Goal: Task Accomplishment & Management: Manage account settings

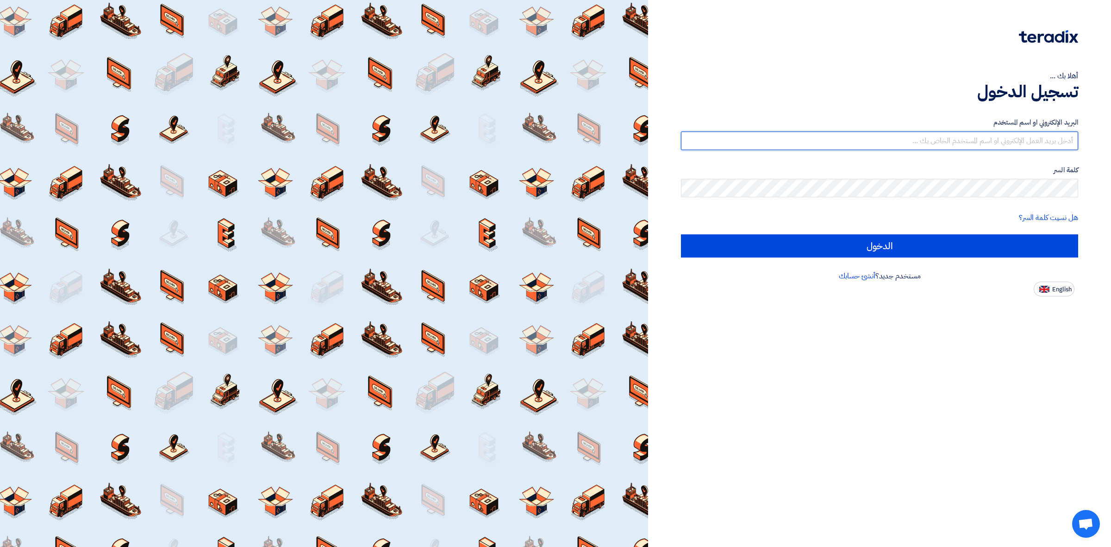
click at [781, 148] on input "text" at bounding box center [879, 140] width 397 height 19
type input "[PERSON_NAME][EMAIL_ADDRESS][PERSON_NAME][DOMAIN_NAME]"
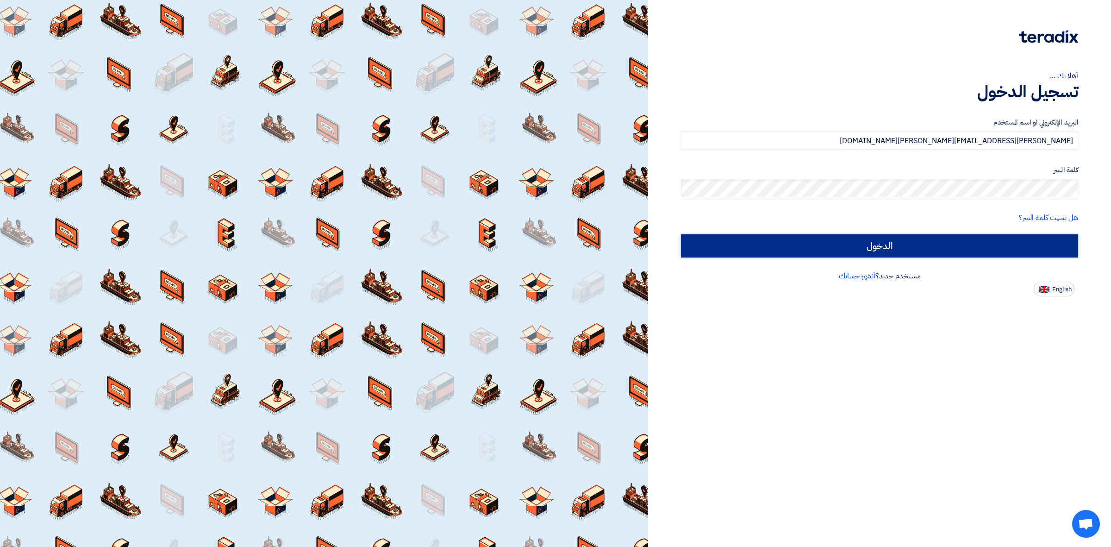
click at [798, 249] on input "الدخول" at bounding box center [879, 245] width 397 height 23
type input "Sign in"
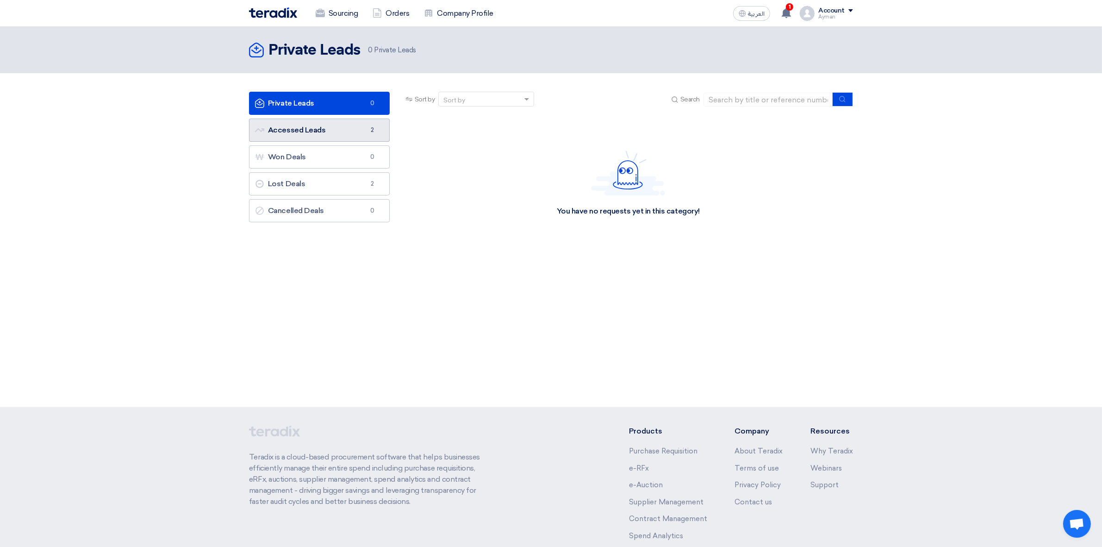
click at [321, 132] on link "Accessed Leads Accessed Leads 2" at bounding box center [319, 130] width 141 height 23
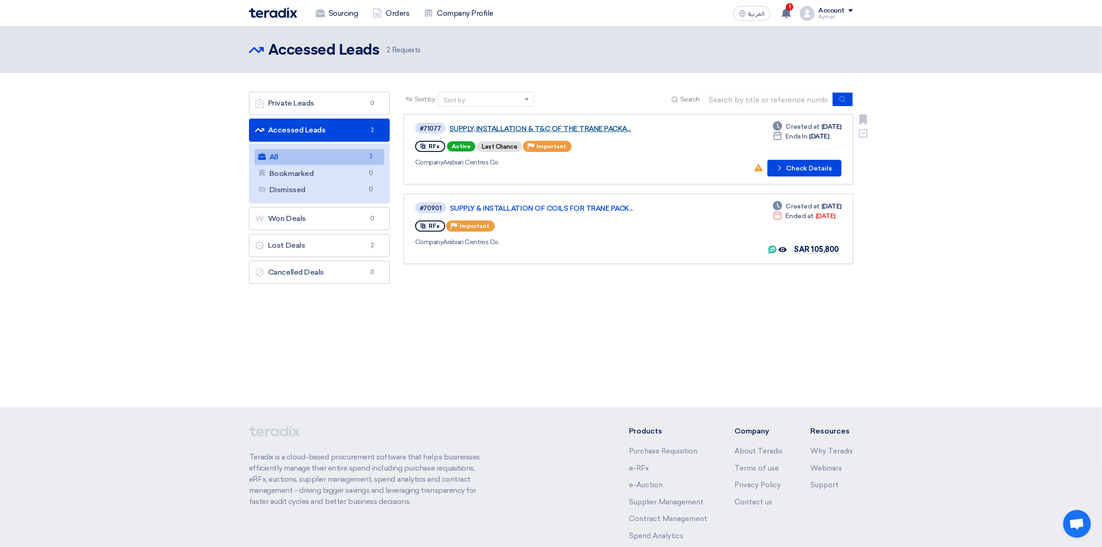
click at [553, 125] on link "SUPPLY, INSTALLATION & T&C OF THE TRANE PACKA..." at bounding box center [565, 129] width 231 height 8
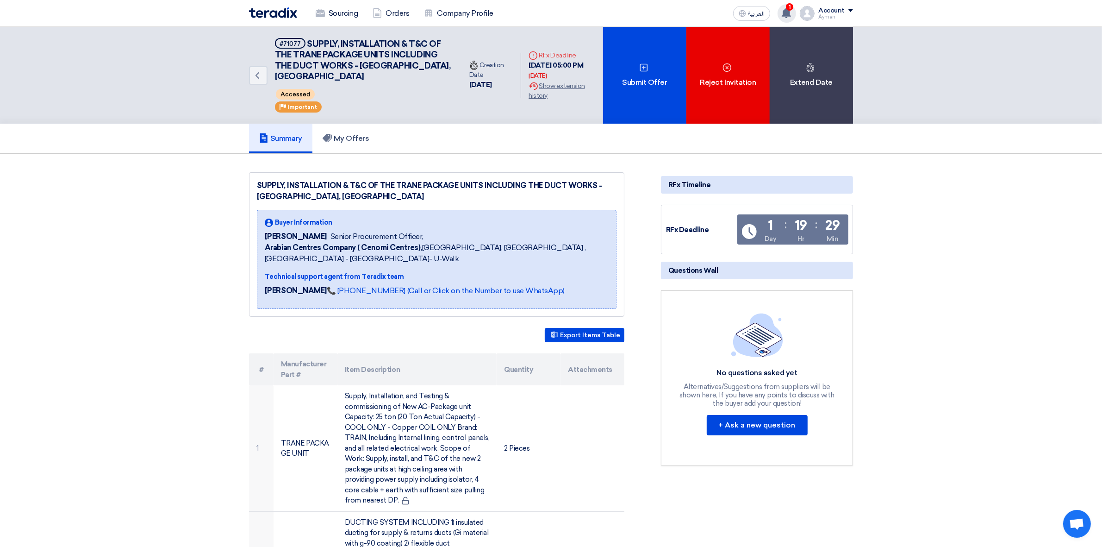
click at [790, 12] on use at bounding box center [786, 13] width 9 height 10
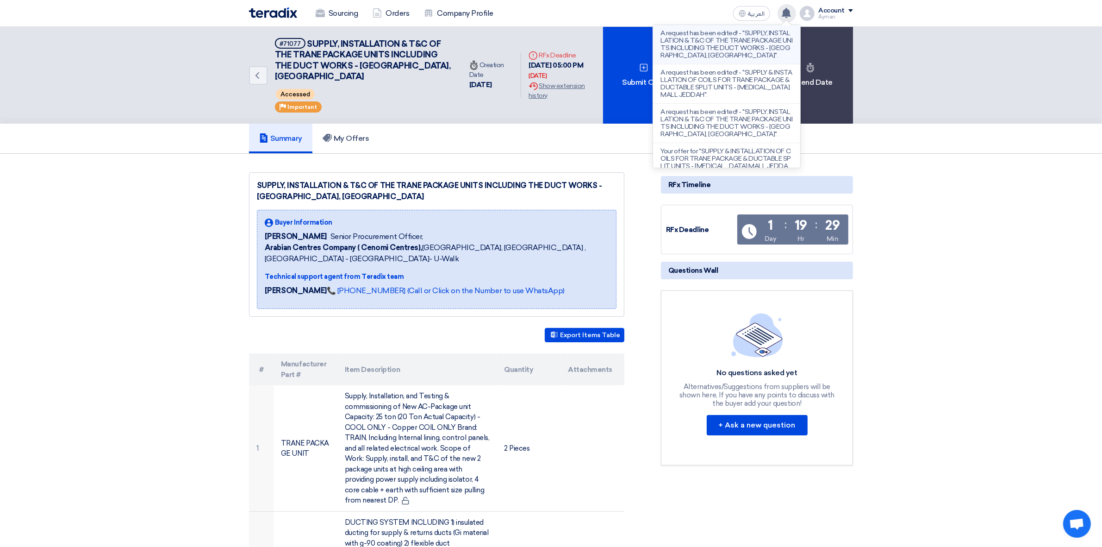
click at [699, 56] on p "A request has been edited! - "SUPPLY, INSTALLATION & T&C OF THE TRANE PACKAGE U…" at bounding box center [727, 45] width 132 height 30
